Goal: Information Seeking & Learning: Compare options

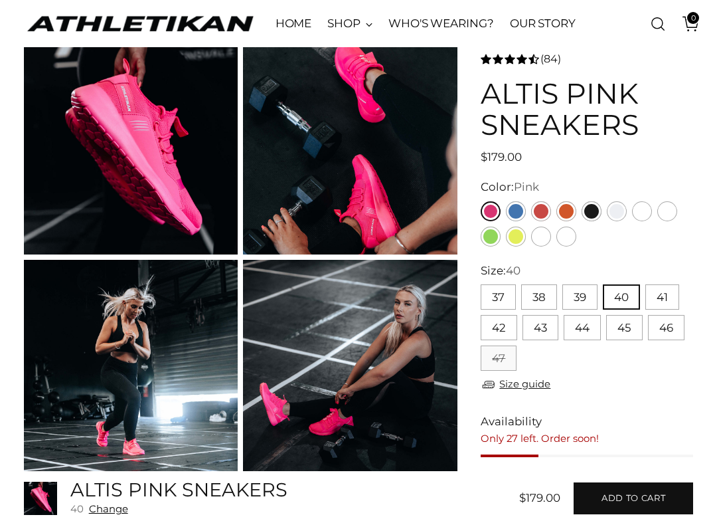
scroll to position [80, 0]
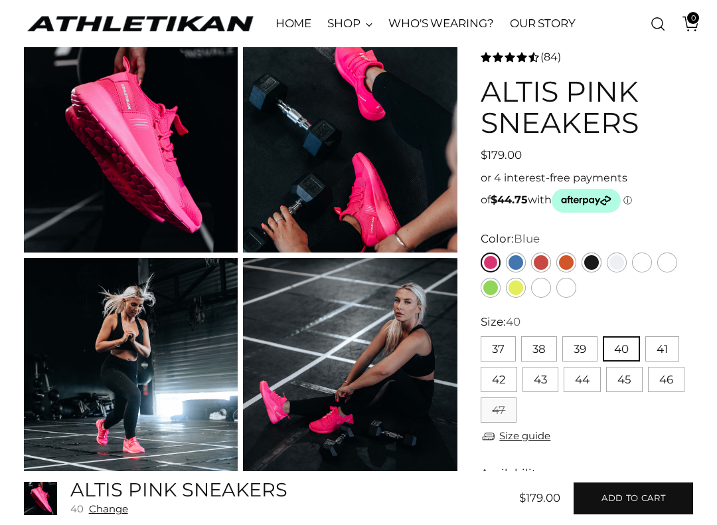
click at [520, 264] on link "Blue" at bounding box center [516, 262] width 20 height 20
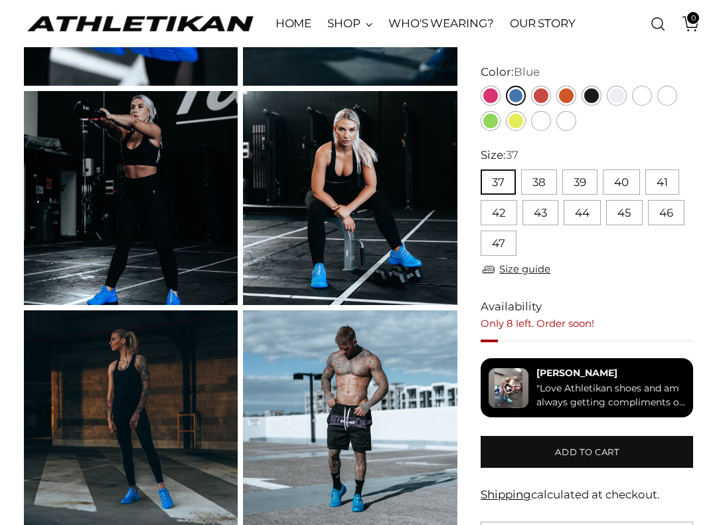
scroll to position [245, 0]
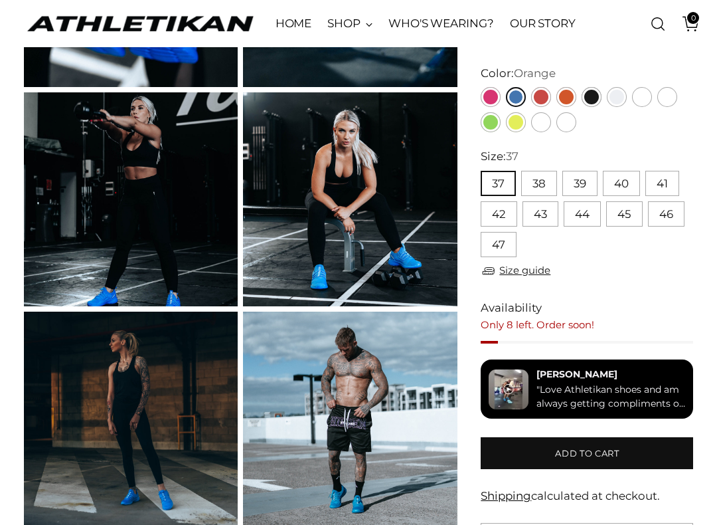
click at [569, 95] on link "Orange" at bounding box center [566, 97] width 20 height 20
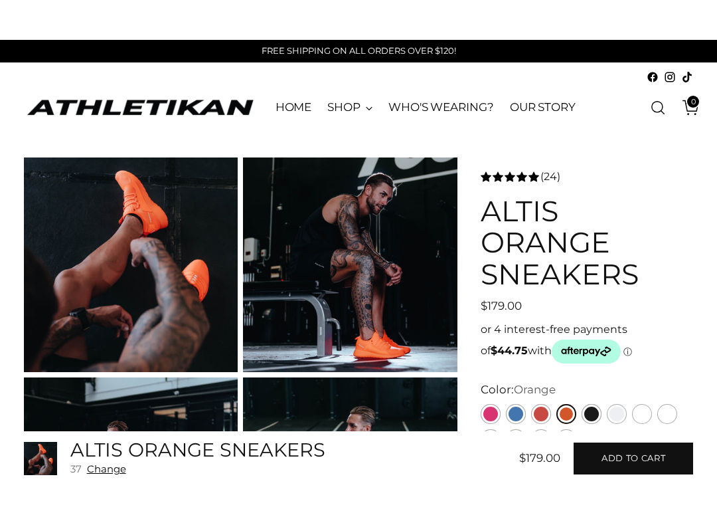
scroll to position [136, 0]
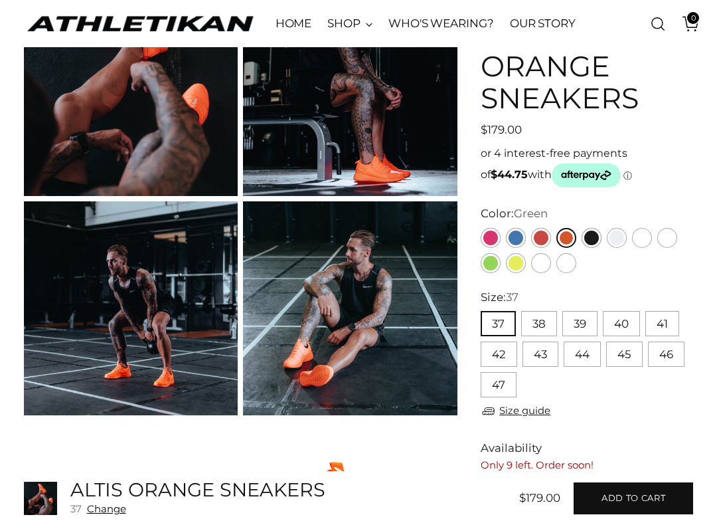
click at [493, 265] on link "Green" at bounding box center [491, 263] width 20 height 20
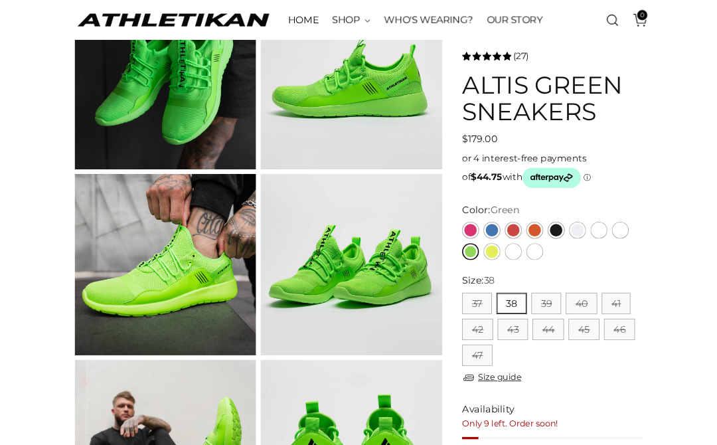
scroll to position [126, 0]
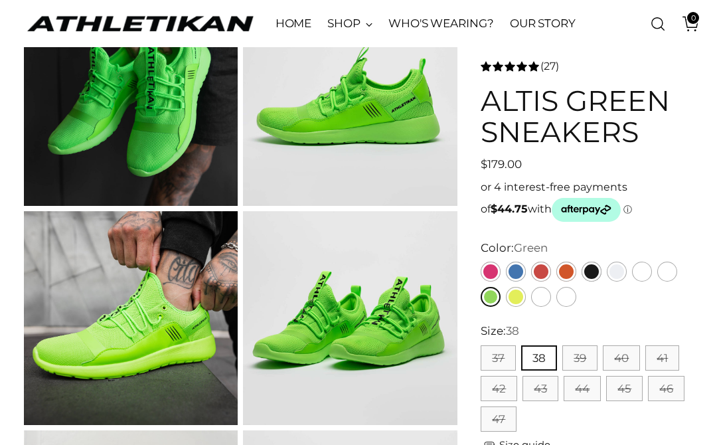
click at [495, 267] on link "Pink" at bounding box center [491, 272] width 20 height 20
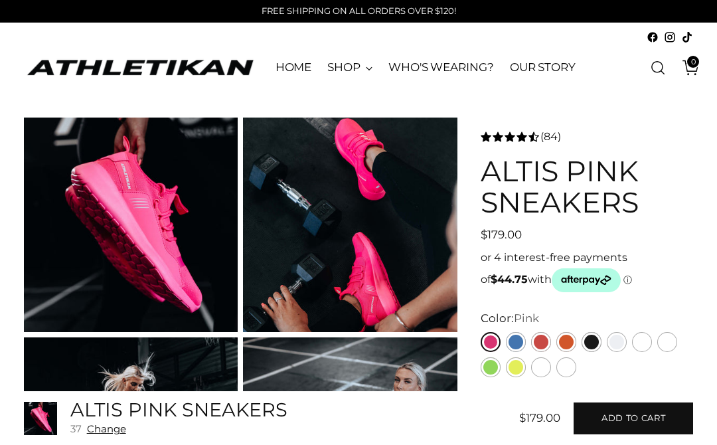
click at [521, 338] on link "Blue" at bounding box center [516, 342] width 20 height 20
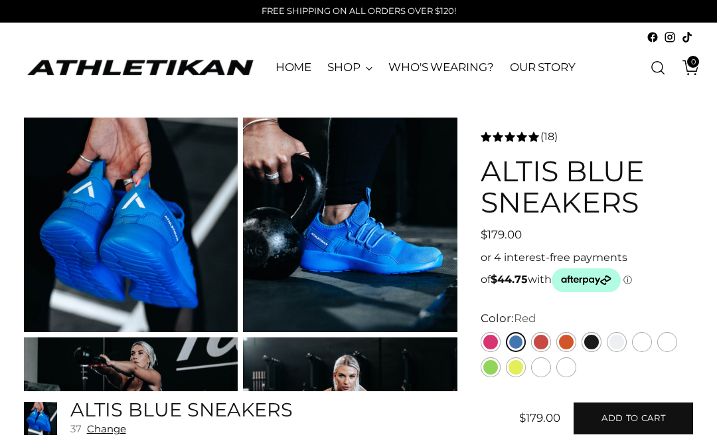
click at [544, 341] on link "Red" at bounding box center [541, 342] width 20 height 20
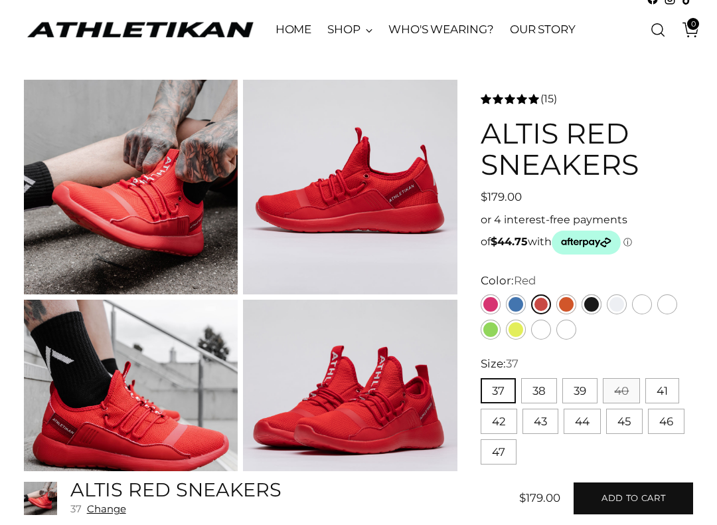
scroll to position [38, 0]
click at [569, 300] on link "Orange" at bounding box center [566, 304] width 20 height 20
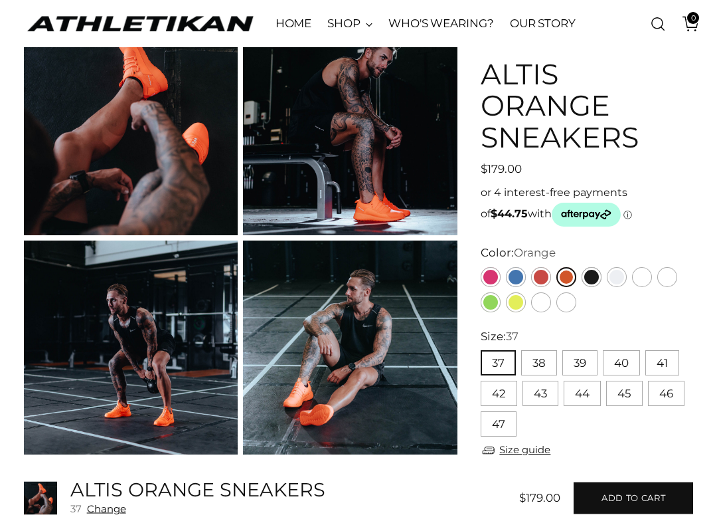
scroll to position [112, 0]
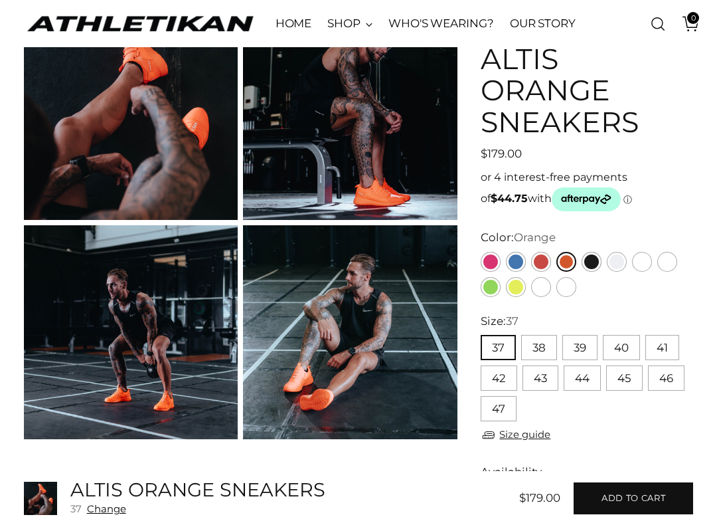
click at [596, 259] on link "Black" at bounding box center [592, 262] width 20 height 20
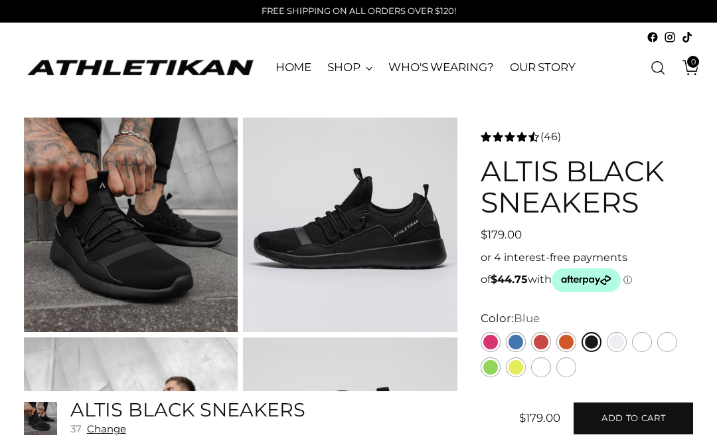
click at [514, 339] on link "Blue" at bounding box center [516, 342] width 20 height 20
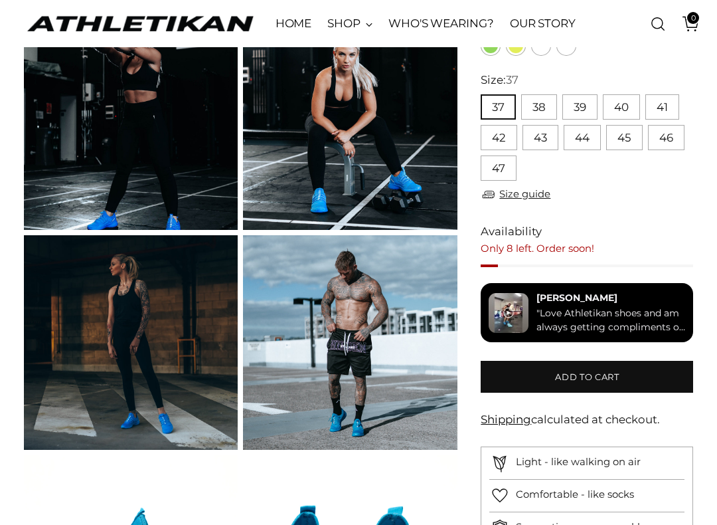
scroll to position [322, 0]
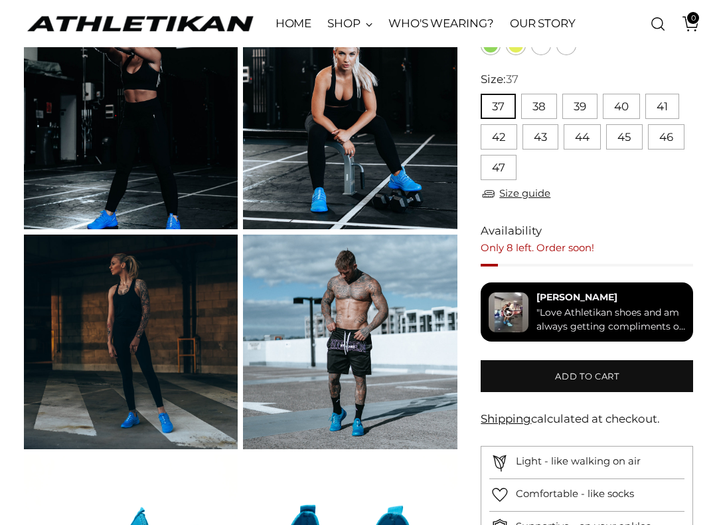
click at [397, 163] on img at bounding box center [350, 122] width 214 height 214
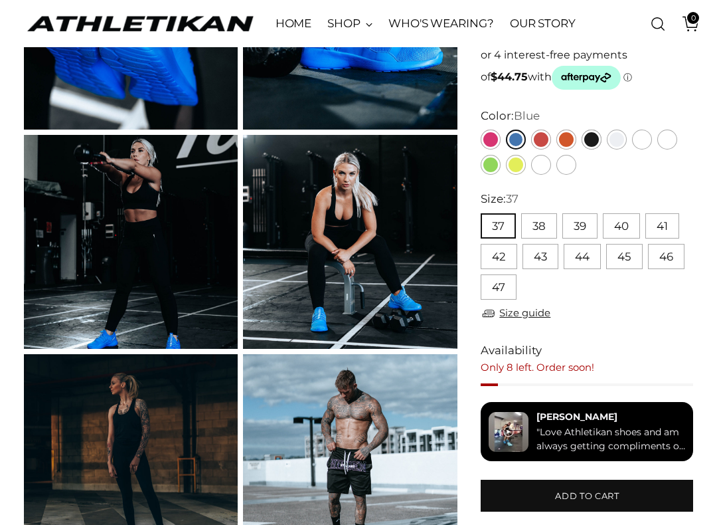
scroll to position [201, 0]
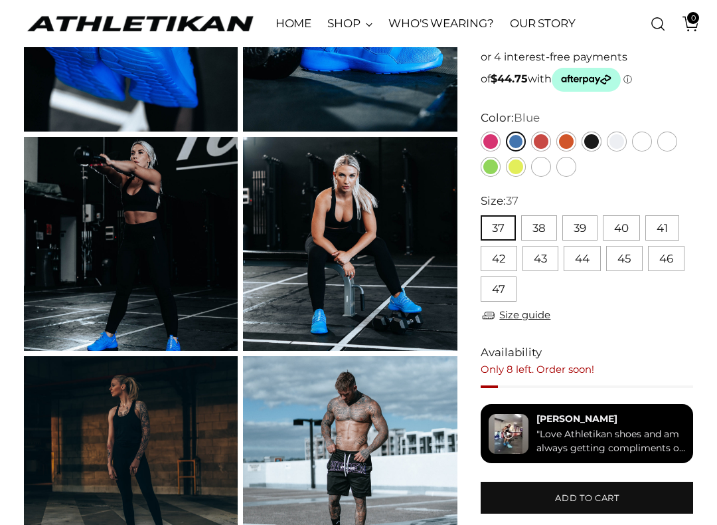
click at [538, 315] on link "Size guide" at bounding box center [516, 315] width 70 height 17
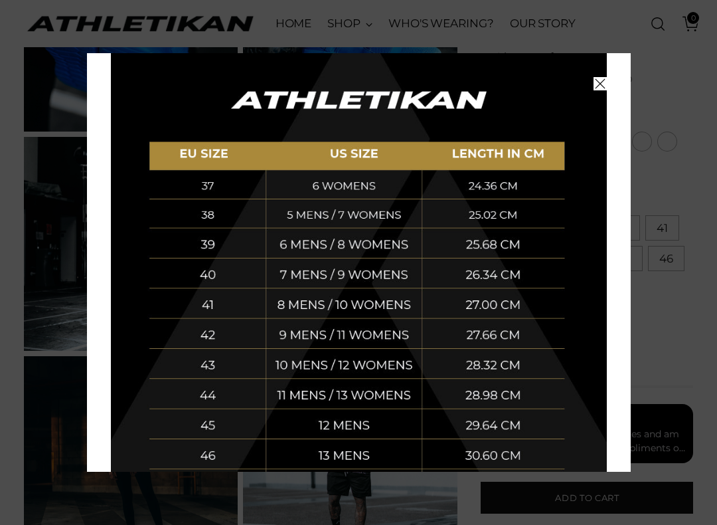
scroll to position [252, 0]
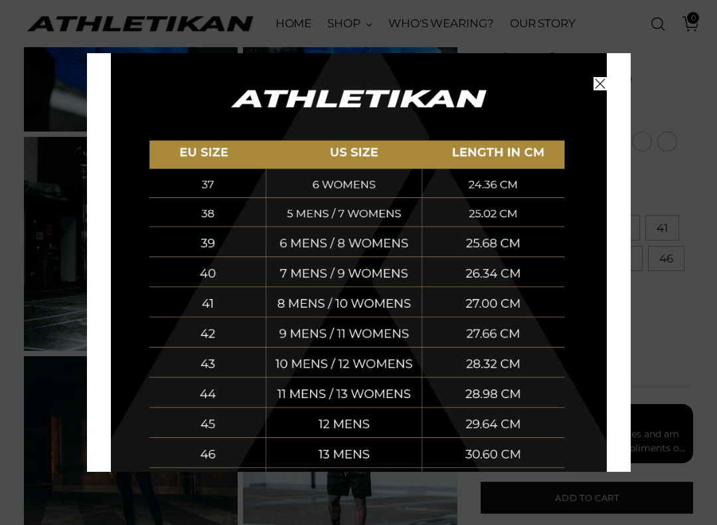
click at [374, 244] on img at bounding box center [359, 291] width 496 height 503
click at [601, 88] on icon "Close" at bounding box center [600, 83] width 11 height 11
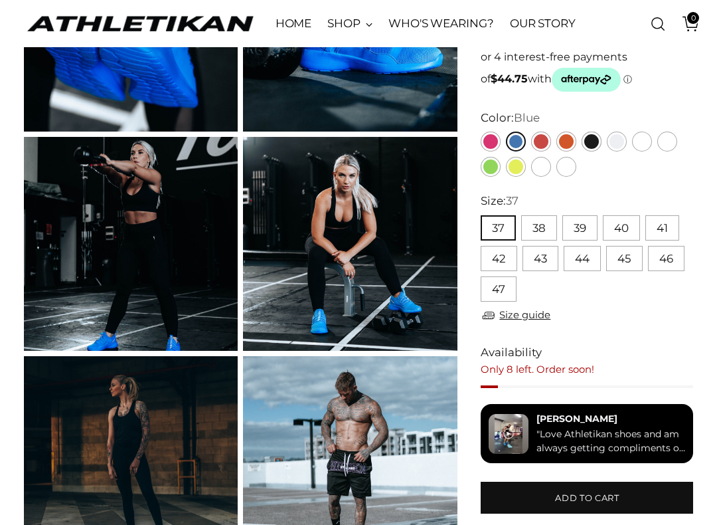
scroll to position [0, 0]
click at [582, 226] on button "39" at bounding box center [579, 227] width 35 height 25
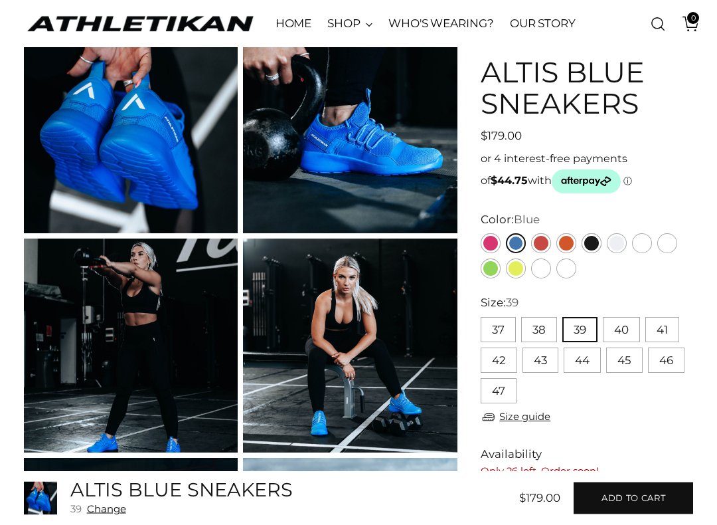
scroll to position [94, 0]
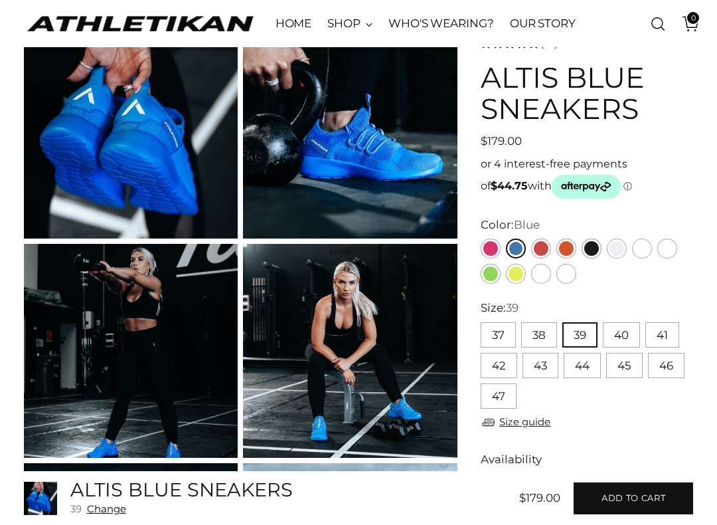
click at [494, 276] on link "Green" at bounding box center [491, 274] width 20 height 20
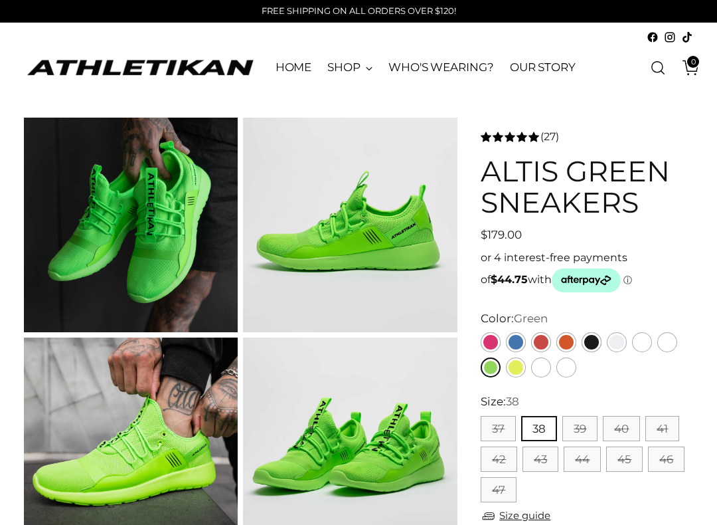
click at [523, 344] on link "Blue" at bounding box center [516, 342] width 20 height 20
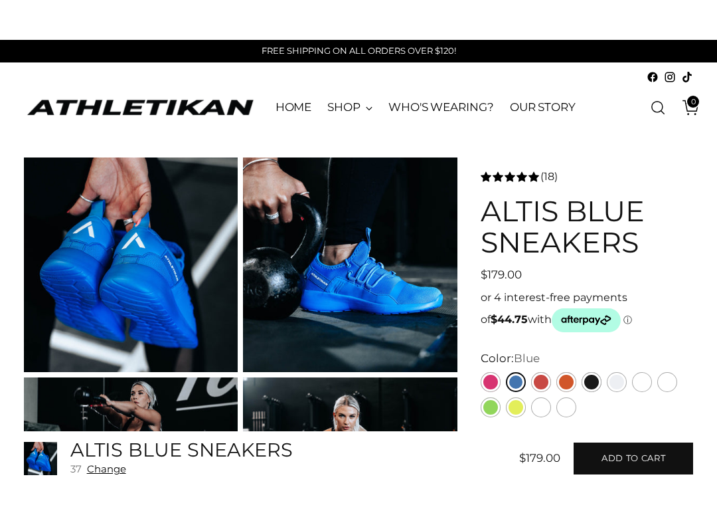
scroll to position [70, 0]
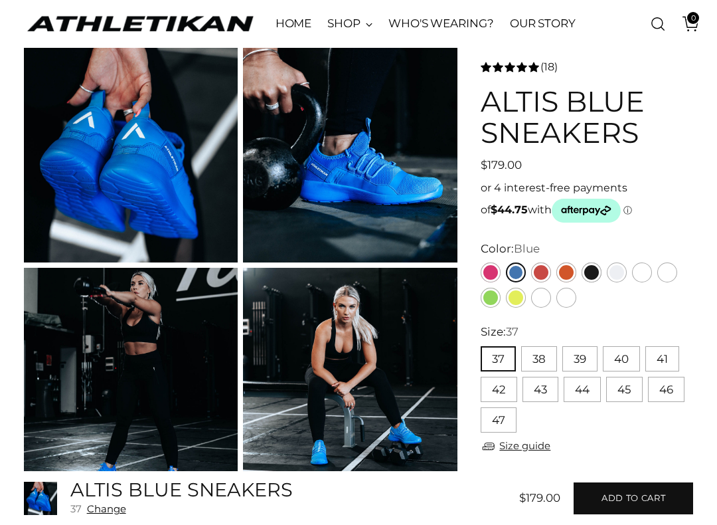
click at [588, 358] on button "39" at bounding box center [579, 358] width 35 height 25
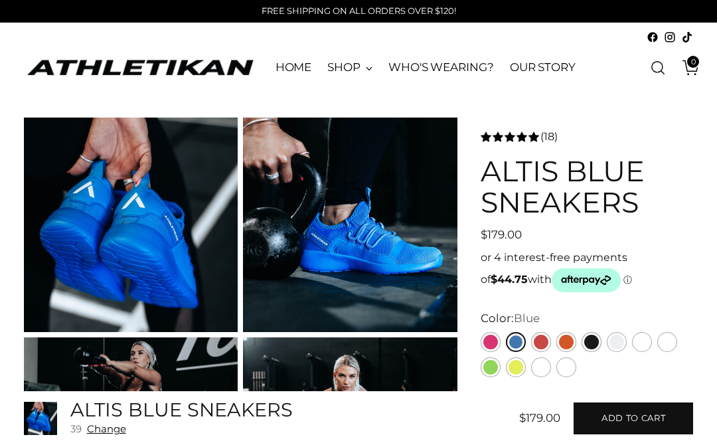
click at [545, 143] on span "(18)" at bounding box center [548, 137] width 17 height 16
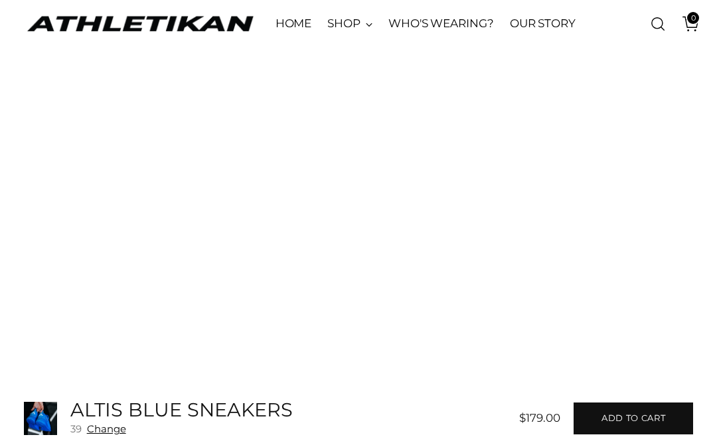
scroll to position [1975, 0]
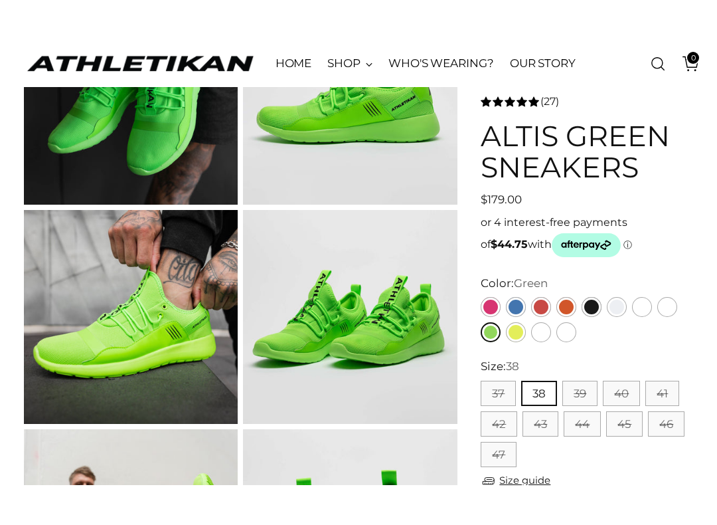
scroll to position [178, 0]
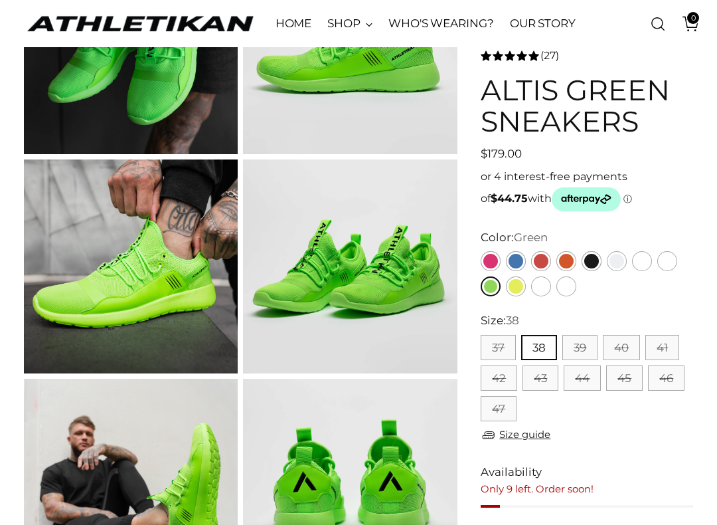
click at [517, 262] on link "Blue" at bounding box center [516, 261] width 20 height 20
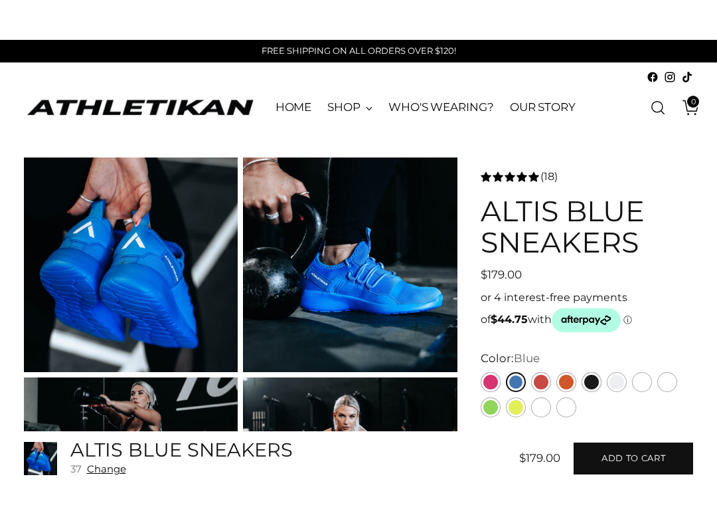
scroll to position [13, 0]
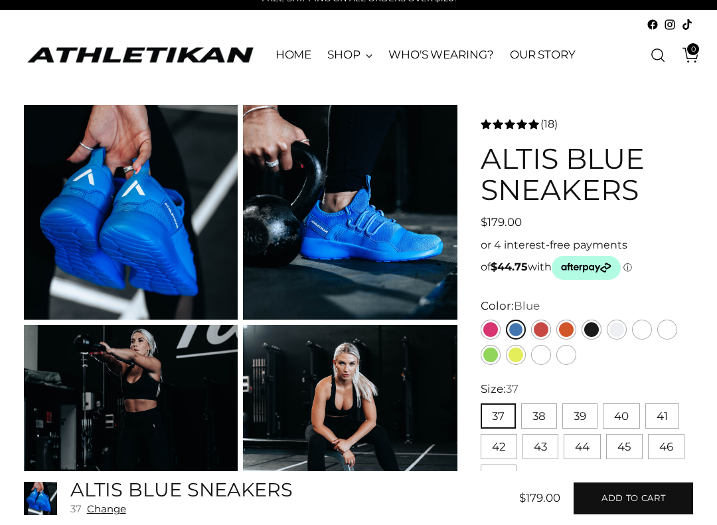
click at [581, 414] on button "39" at bounding box center [579, 415] width 35 height 25
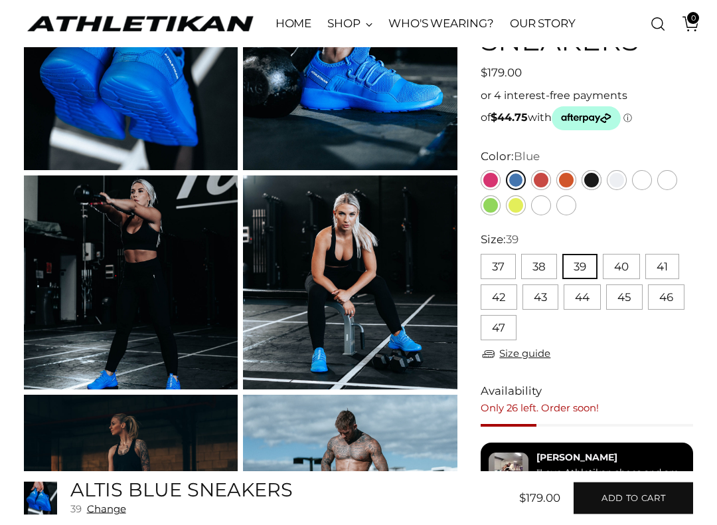
scroll to position [171, 0]
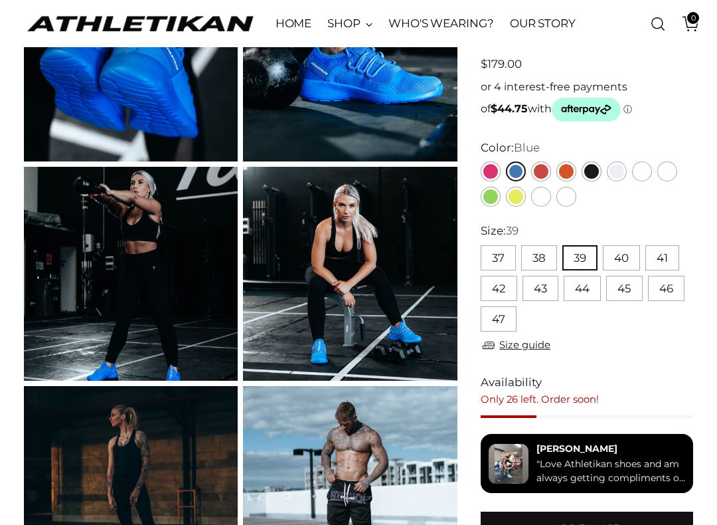
click at [540, 342] on link "Size guide" at bounding box center [516, 345] width 70 height 17
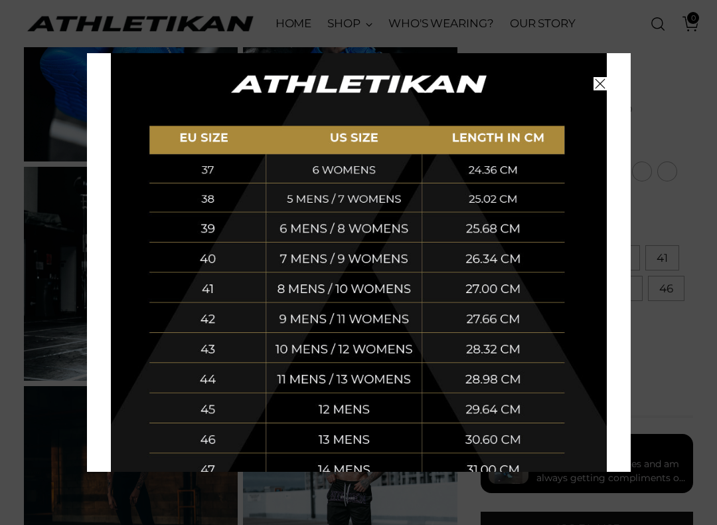
scroll to position [268, 0]
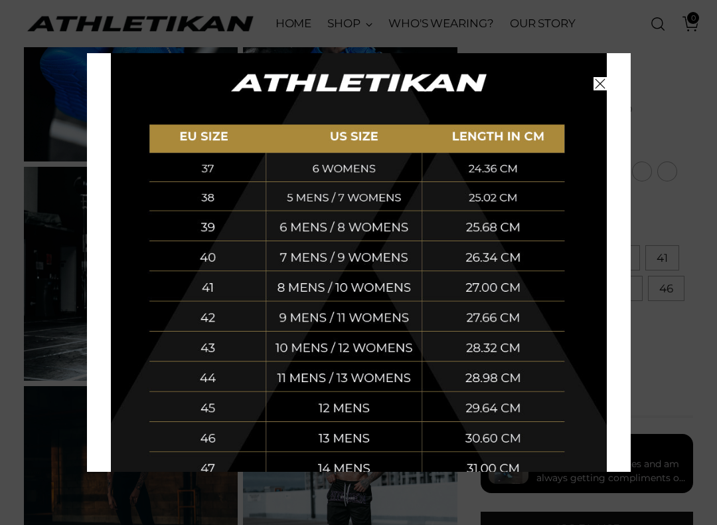
click at [603, 80] on icon "Close" at bounding box center [600, 83] width 11 height 11
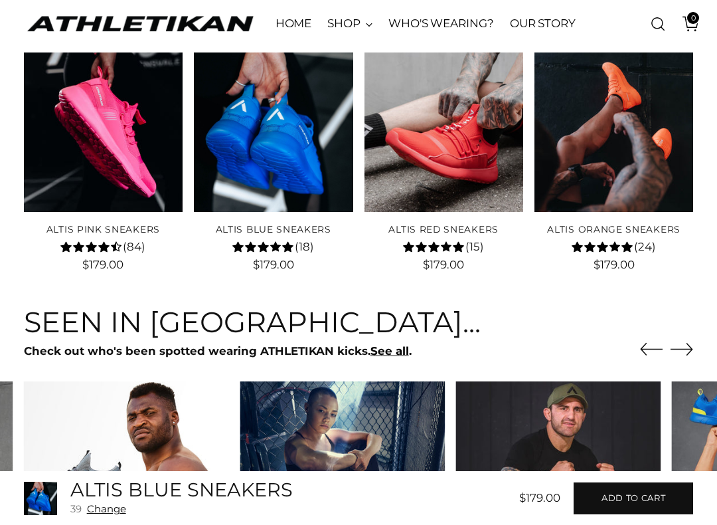
scroll to position [3168, 0]
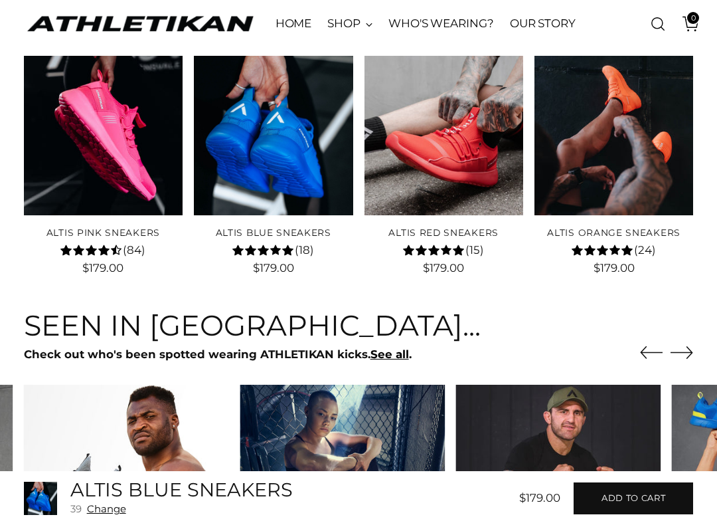
click at [639, 244] on span "(24)" at bounding box center [645, 250] width 22 height 17
click at [639, 227] on link "ALTIS Orange Sneakers" at bounding box center [613, 232] width 133 height 11
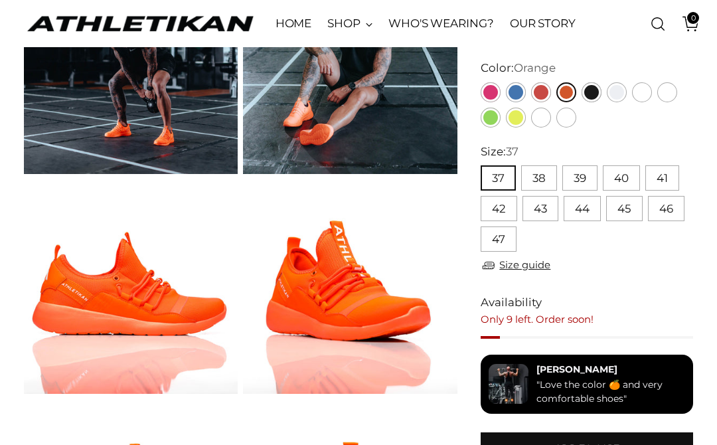
scroll to position [375, 0]
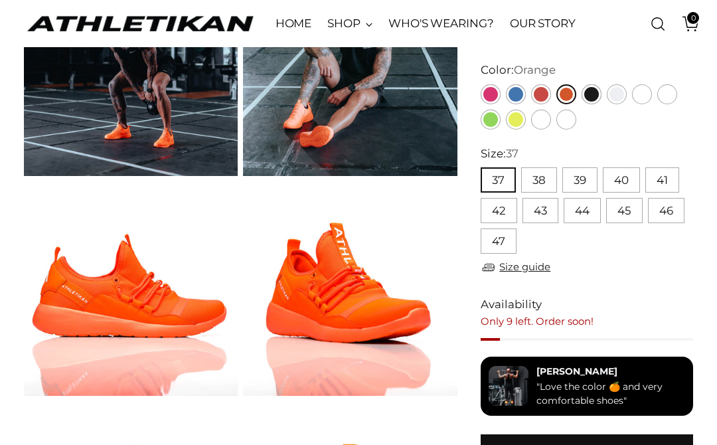
click at [582, 171] on button "39" at bounding box center [579, 179] width 35 height 25
click at [495, 84] on link "Pink" at bounding box center [491, 94] width 20 height 20
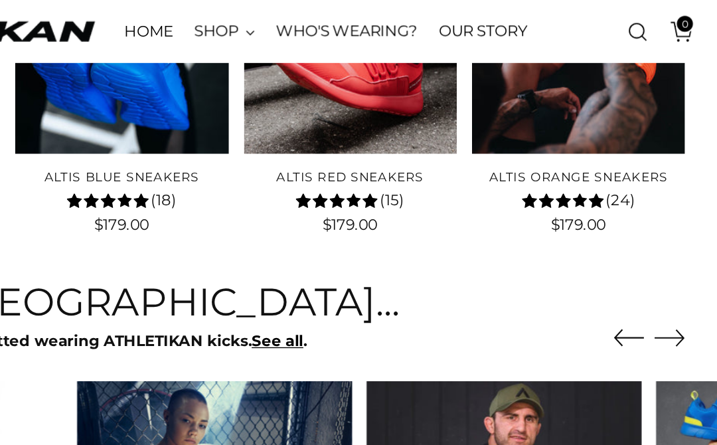
scroll to position [5497, 0]
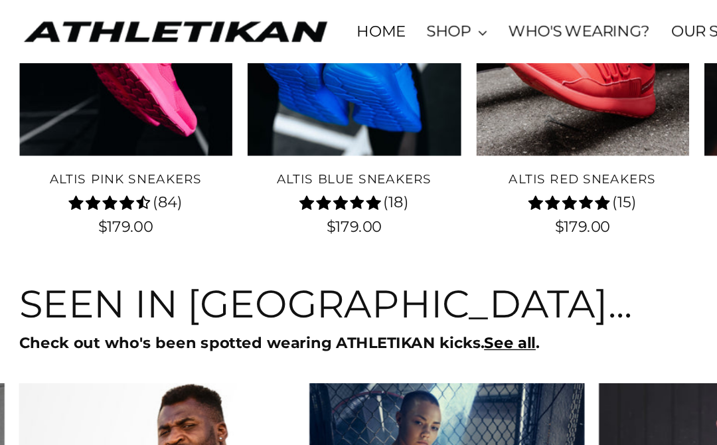
click at [465, 150] on span "(15)" at bounding box center [474, 151] width 19 height 17
click at [429, 137] on link "ALTIS Red Sneakers" at bounding box center [443, 133] width 110 height 11
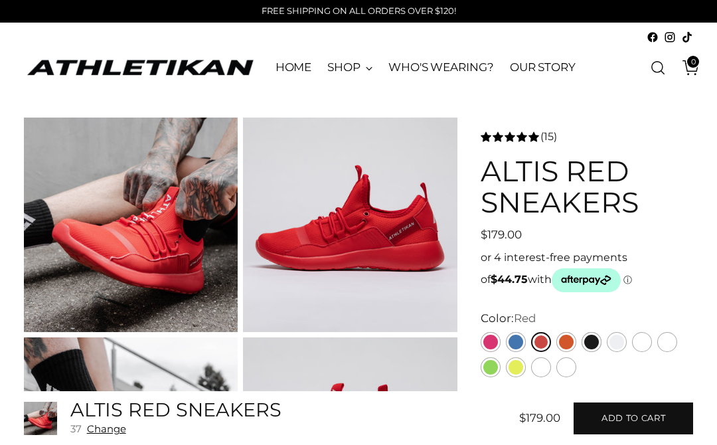
click at [548, 141] on span "(15)" at bounding box center [548, 137] width 17 height 16
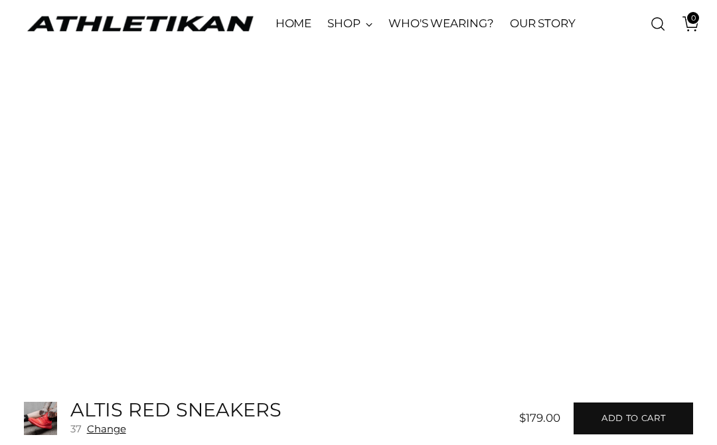
scroll to position [6725, 0]
click at [469, 24] on link "WHO'S WEARING?" at bounding box center [441, 23] width 106 height 29
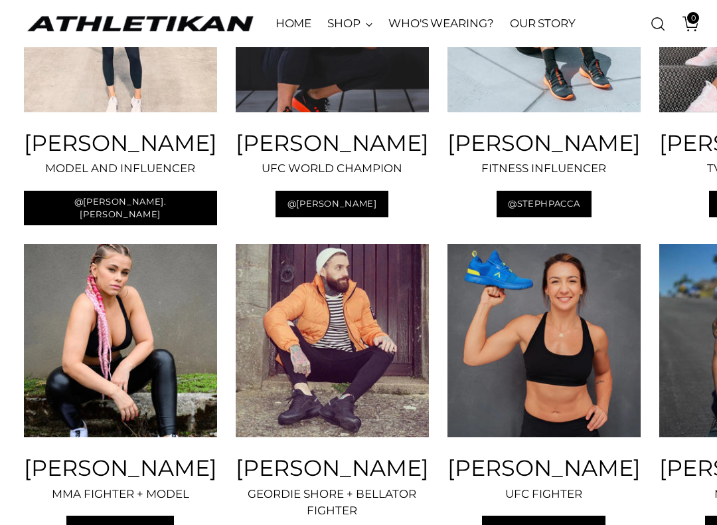
scroll to position [724, 0]
